Goal: Task Accomplishment & Management: Manage account settings

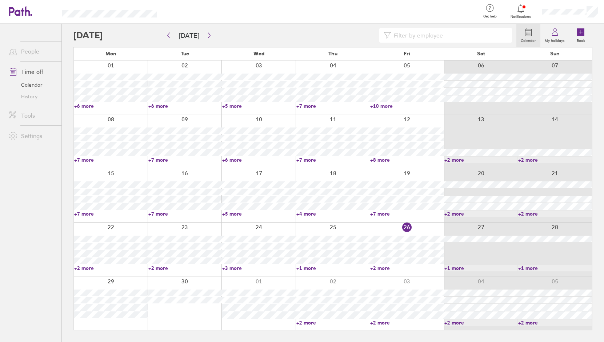
click at [88, 161] on link "+7 more" at bounding box center [110, 159] width 73 height 7
click at [89, 159] on link "+7 more" at bounding box center [110, 159] width 73 height 7
click at [233, 159] on link "+6 more" at bounding box center [258, 159] width 73 height 7
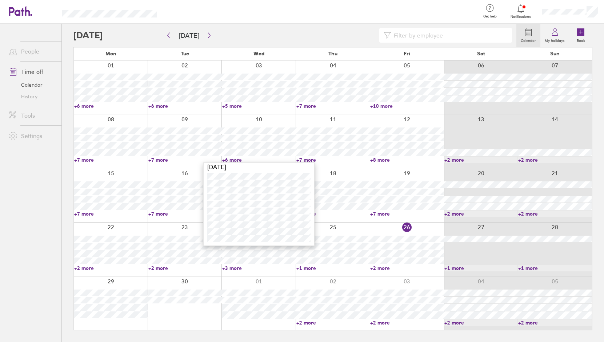
click at [87, 107] on link "+6 more" at bounding box center [110, 106] width 73 height 7
click at [87, 104] on link "+6 more" at bounding box center [110, 106] width 73 height 7
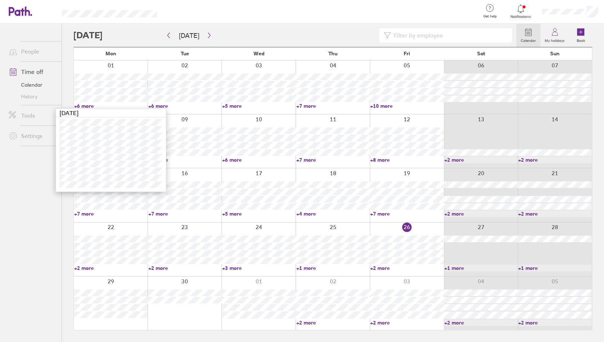
click at [162, 106] on link "+6 more" at bounding box center [184, 106] width 73 height 7
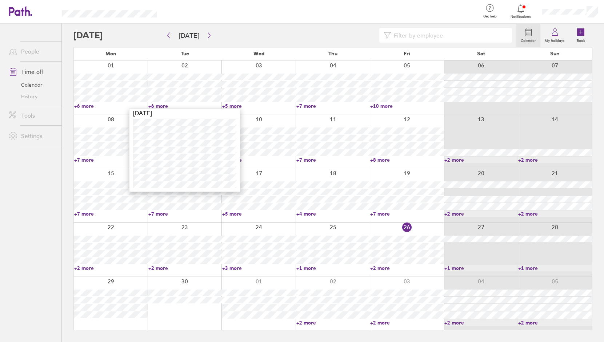
click at [234, 105] on link "+5 more" at bounding box center [258, 106] width 73 height 7
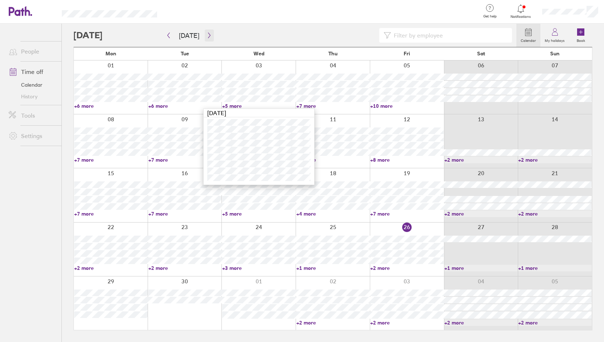
click at [207, 35] on icon "button" at bounding box center [209, 35] width 5 height 6
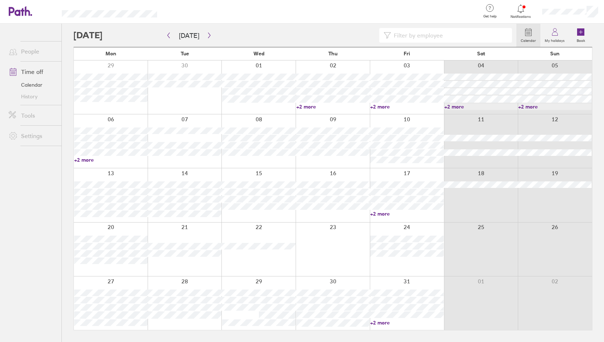
click at [86, 160] on link "+2 more" at bounding box center [110, 159] width 73 height 7
click at [25, 199] on ul "People Time off Calendar History Tools Settings" at bounding box center [30, 171] width 61 height 294
click at [124, 174] on div at bounding box center [111, 194] width 74 height 53
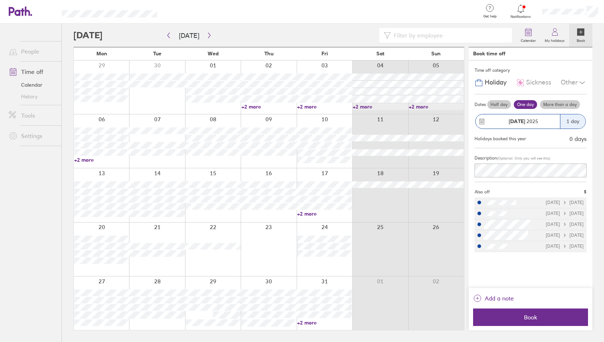
click at [555, 103] on label "More than a day" at bounding box center [560, 104] width 40 height 9
click at [0, 0] on input "More than a day" at bounding box center [0, 0] width 0 height 0
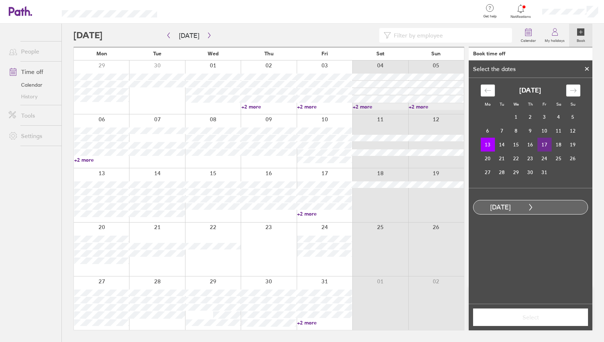
click at [548, 145] on td "17" at bounding box center [545, 145] width 14 height 14
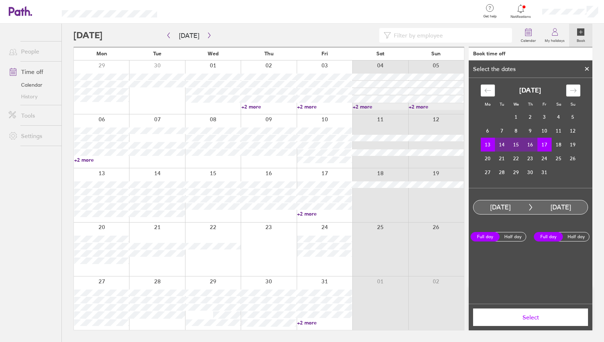
click at [528, 318] on span "Select" at bounding box center [530, 317] width 105 height 7
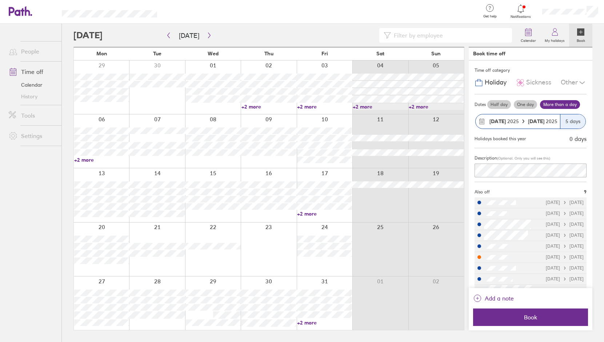
click at [582, 84] on icon at bounding box center [582, 82] width 9 height 9
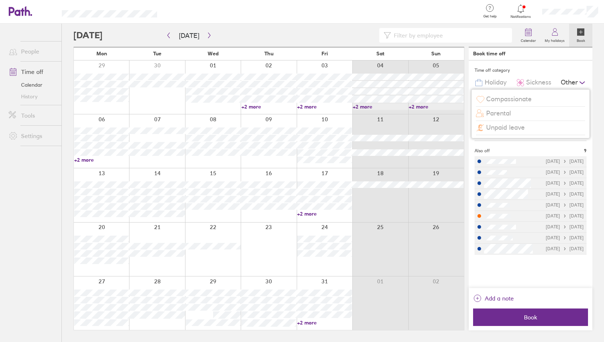
click at [510, 128] on span "Unpaid leave" at bounding box center [505, 128] width 39 height 8
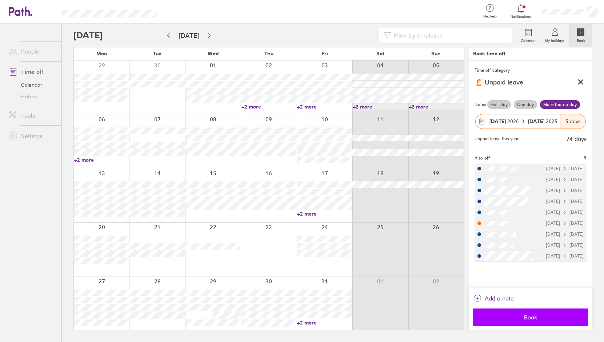
click at [547, 318] on span "Book" at bounding box center [530, 317] width 105 height 7
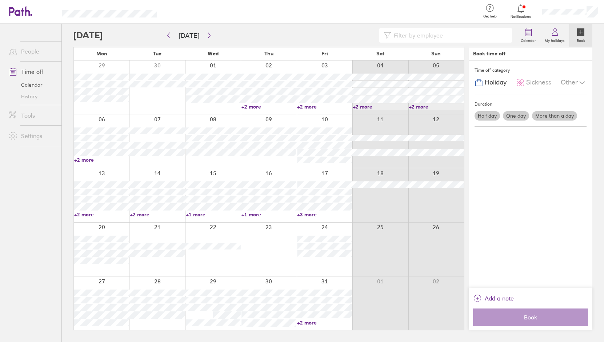
click at [520, 10] on icon at bounding box center [521, 8] width 9 height 9
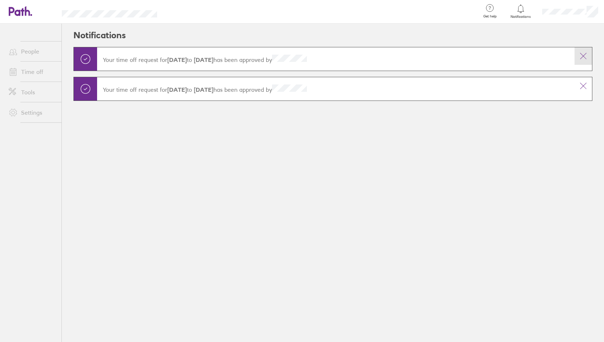
click at [581, 56] on icon at bounding box center [583, 56] width 9 height 9
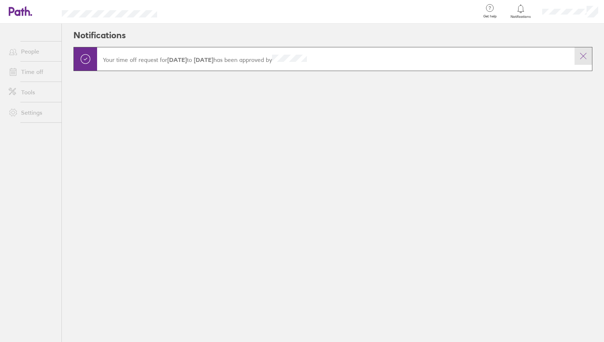
click at [582, 56] on icon at bounding box center [583, 56] width 9 height 9
